Goal: Entertainment & Leisure: Consume media (video, audio)

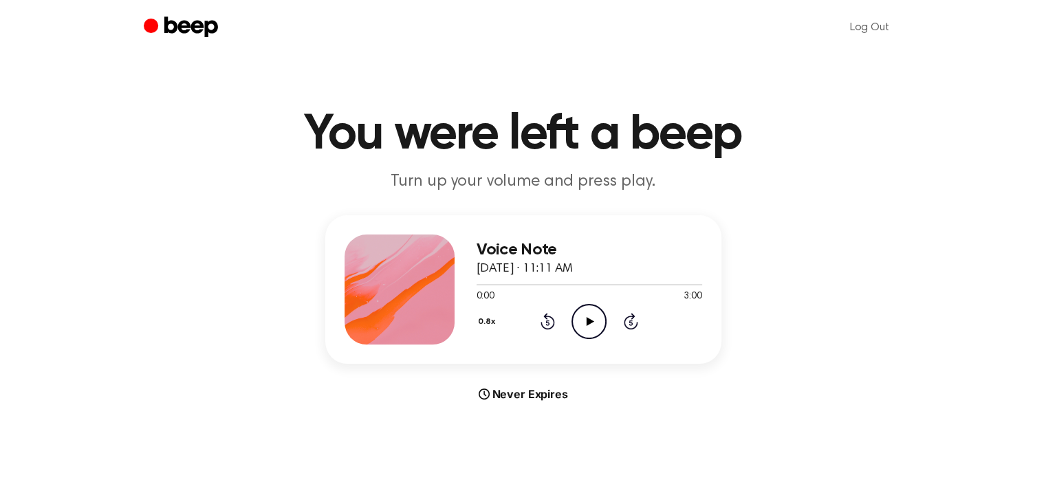
click at [587, 308] on icon "Play Audio" at bounding box center [588, 321] width 35 height 35
click at [488, 323] on button "0.8x" at bounding box center [489, 321] width 24 height 23
click at [503, 405] on span "1.0x" at bounding box center [498, 404] width 17 height 14
click at [592, 317] on icon "Play Audio" at bounding box center [588, 321] width 35 height 35
click at [549, 319] on icon "Rewind 5 seconds" at bounding box center [547, 321] width 15 height 18
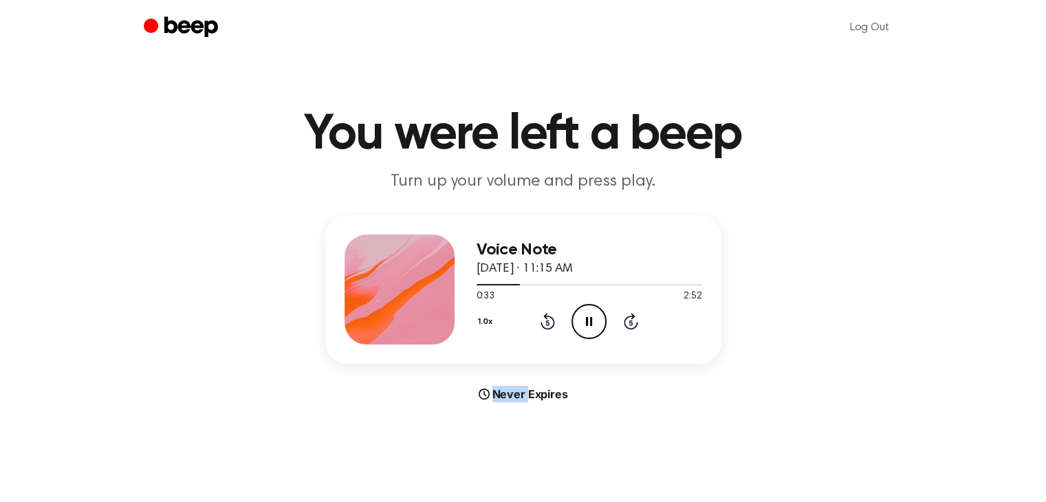
click at [549, 319] on icon "Rewind 5 seconds" at bounding box center [547, 321] width 15 height 18
click at [545, 314] on icon at bounding box center [548, 321] width 14 height 17
click at [589, 324] on icon "Play Audio" at bounding box center [588, 321] width 35 height 35
